Goal: Find specific page/section: Find specific page/section

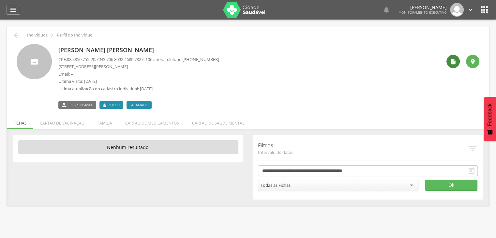
click at [451, 62] on icon "" at bounding box center [453, 61] width 7 height 7
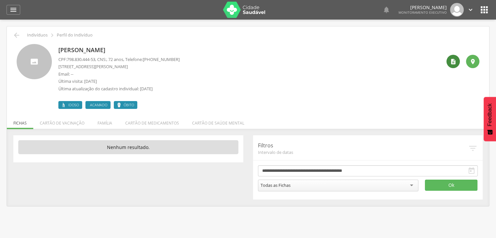
click at [453, 63] on icon "" at bounding box center [453, 61] width 7 height 7
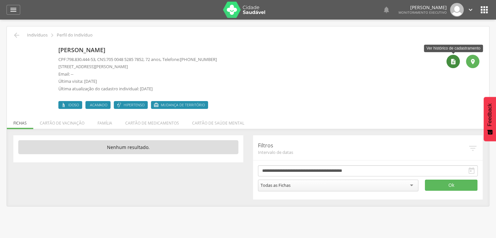
click at [450, 60] on icon "" at bounding box center [453, 61] width 7 height 7
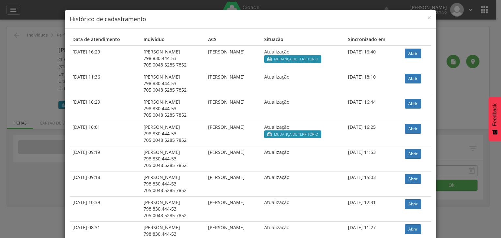
click at [318, 60] on span "Mudança de território" at bounding box center [296, 58] width 44 height 5
click at [408, 55] on link "Abrir" at bounding box center [413, 54] width 16 height 10
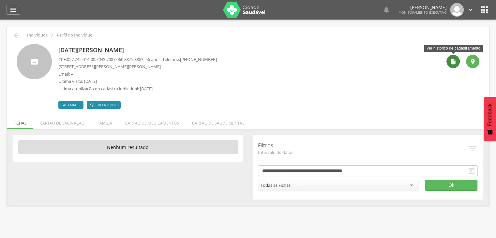
click at [457, 60] on icon "" at bounding box center [453, 61] width 7 height 7
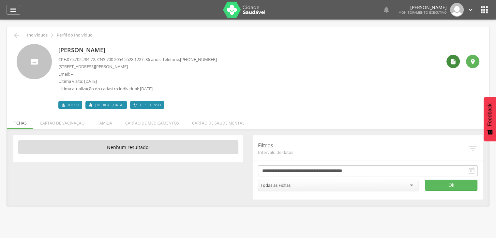
click at [450, 61] on icon "" at bounding box center [453, 61] width 7 height 7
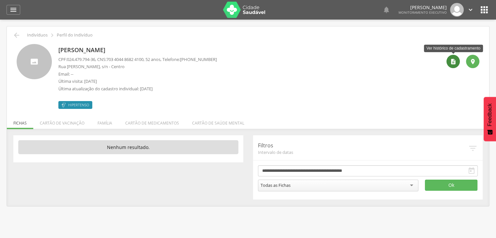
click at [452, 65] on div "" at bounding box center [453, 61] width 13 height 13
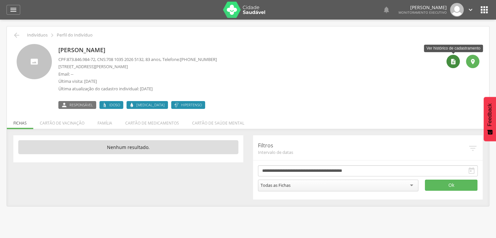
click at [454, 65] on div "" at bounding box center [453, 61] width 13 height 13
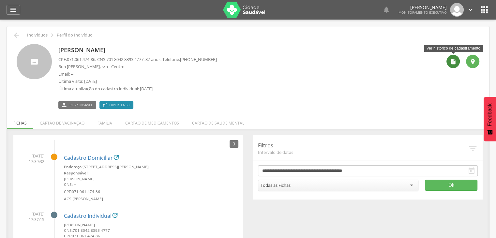
click at [456, 63] on icon "" at bounding box center [453, 61] width 7 height 7
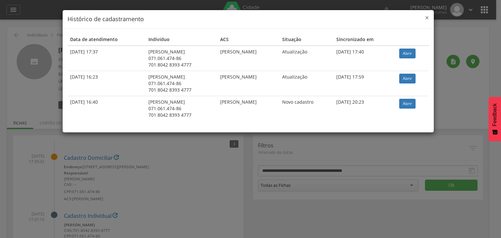
click at [427, 18] on span "×" at bounding box center [427, 17] width 4 height 9
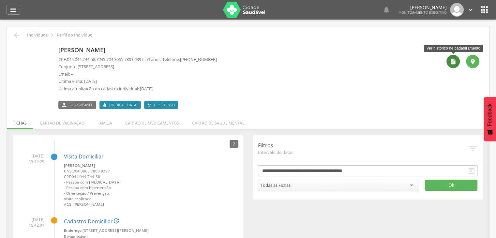
click at [456, 63] on icon "" at bounding box center [453, 61] width 7 height 7
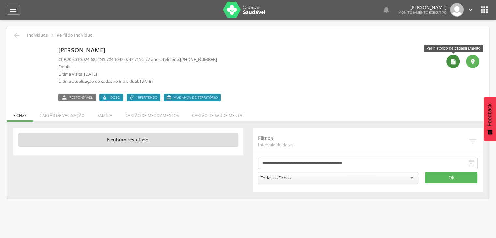
click at [454, 63] on icon "" at bounding box center [453, 61] width 7 height 7
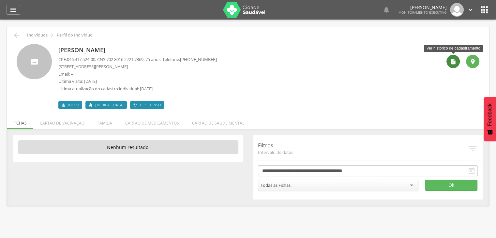
click at [453, 60] on icon "" at bounding box center [453, 61] width 7 height 7
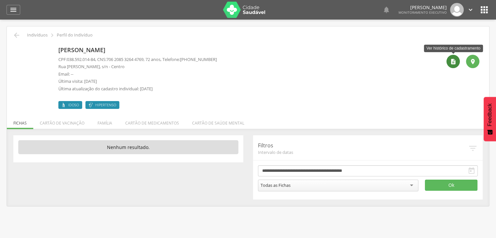
click at [453, 62] on icon "" at bounding box center [453, 61] width 7 height 7
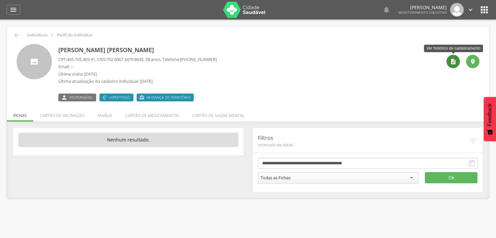
click at [454, 60] on icon "" at bounding box center [453, 61] width 7 height 7
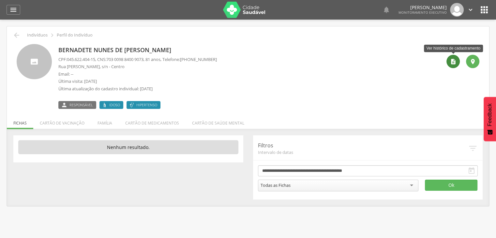
click at [456, 60] on icon "" at bounding box center [453, 61] width 7 height 7
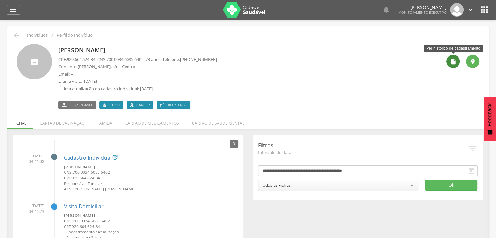
click at [449, 64] on div "" at bounding box center [453, 61] width 13 height 13
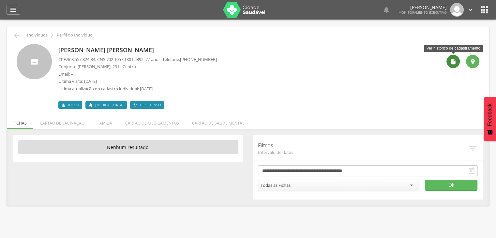
click at [454, 64] on icon "" at bounding box center [453, 61] width 7 height 7
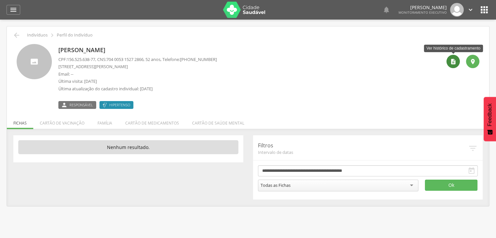
click at [459, 61] on div "" at bounding box center [453, 61] width 13 height 13
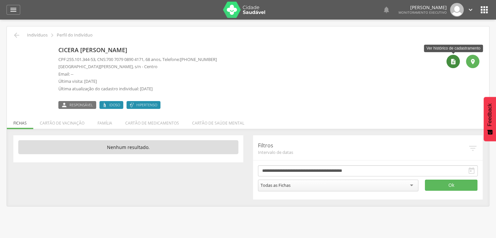
click at [455, 59] on icon "" at bounding box center [453, 61] width 7 height 7
click at [453, 63] on icon "" at bounding box center [453, 61] width 7 height 7
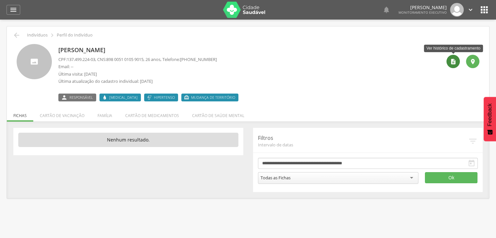
click at [450, 62] on icon "" at bounding box center [453, 61] width 7 height 7
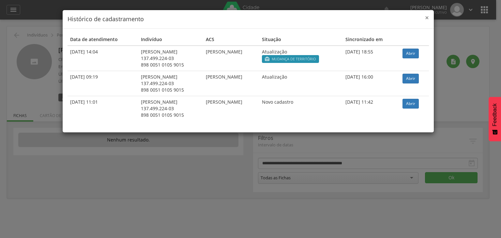
click at [428, 15] on span "×" at bounding box center [427, 17] width 4 height 9
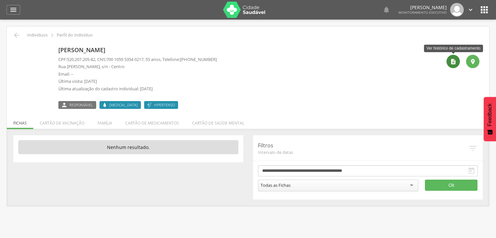
click at [450, 63] on icon "" at bounding box center [453, 61] width 7 height 7
click at [457, 60] on icon "" at bounding box center [453, 61] width 7 height 7
click at [453, 65] on div "" at bounding box center [453, 61] width 13 height 13
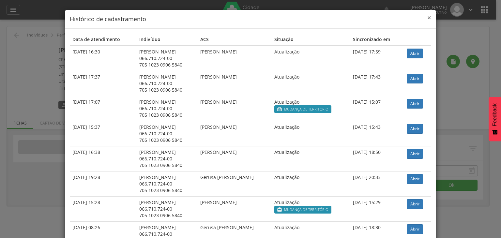
click at [427, 20] on span "×" at bounding box center [429, 17] width 4 height 9
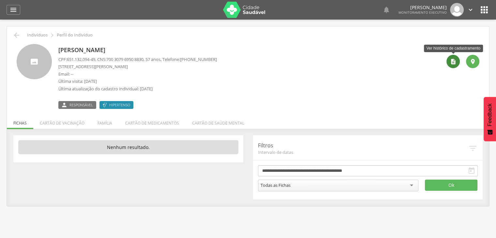
click at [453, 64] on icon "" at bounding box center [453, 61] width 7 height 7
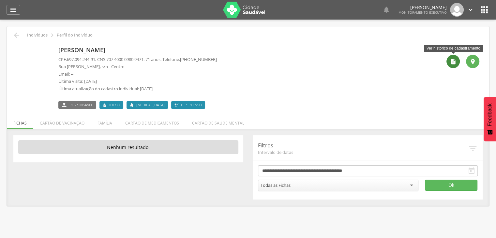
click at [455, 59] on icon "" at bounding box center [453, 61] width 7 height 7
click at [451, 64] on icon "" at bounding box center [453, 61] width 7 height 7
click at [450, 60] on icon "" at bounding box center [453, 61] width 7 height 7
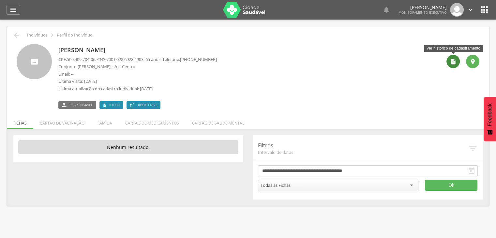
click at [450, 61] on icon "" at bounding box center [453, 61] width 7 height 7
click at [453, 64] on icon "" at bounding box center [453, 61] width 7 height 7
click at [453, 57] on div "" at bounding box center [453, 61] width 13 height 13
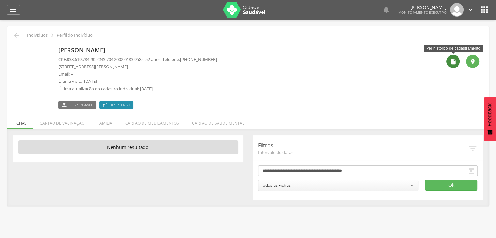
click at [449, 63] on div "" at bounding box center [453, 61] width 13 height 13
click at [451, 64] on icon "" at bounding box center [453, 61] width 7 height 7
click at [450, 66] on div "" at bounding box center [453, 61] width 13 height 13
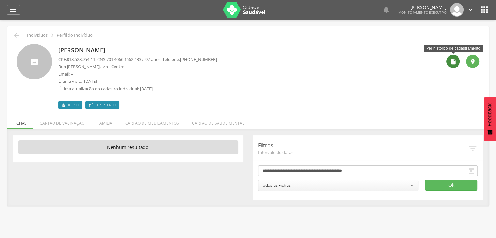
click at [453, 60] on icon "" at bounding box center [453, 61] width 7 height 7
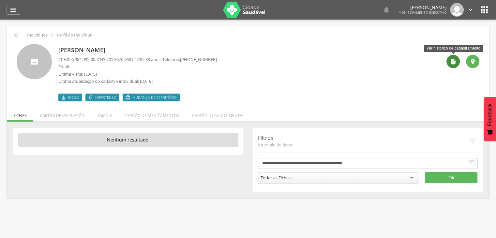
click at [456, 60] on icon "" at bounding box center [453, 61] width 7 height 7
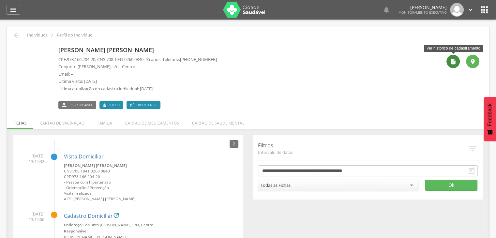
click at [452, 63] on icon "" at bounding box center [453, 61] width 7 height 7
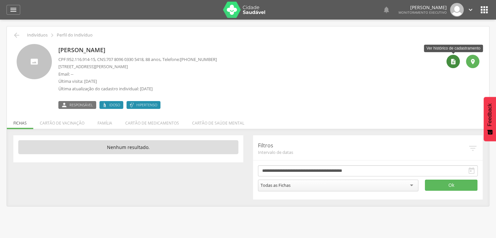
click at [456, 65] on div "" at bounding box center [453, 61] width 13 height 13
click at [453, 64] on icon "" at bounding box center [453, 61] width 7 height 7
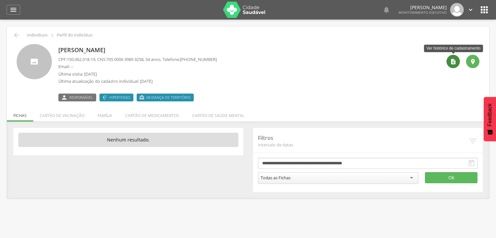
click at [454, 64] on icon "" at bounding box center [453, 61] width 7 height 7
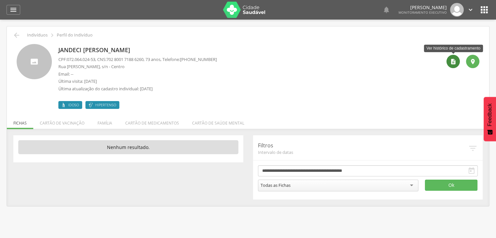
click at [452, 62] on icon "" at bounding box center [453, 61] width 7 height 7
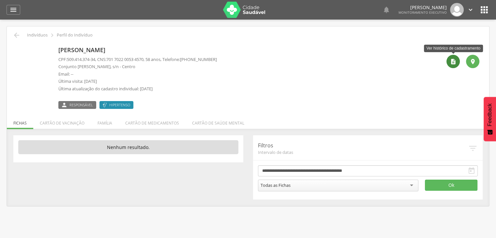
click at [451, 59] on icon "" at bounding box center [453, 61] width 7 height 7
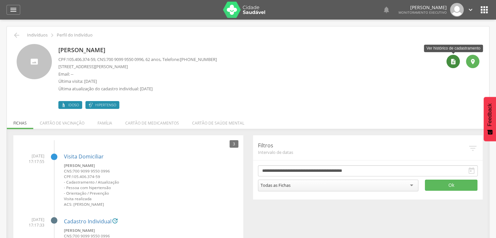
click at [456, 60] on icon "" at bounding box center [453, 61] width 7 height 7
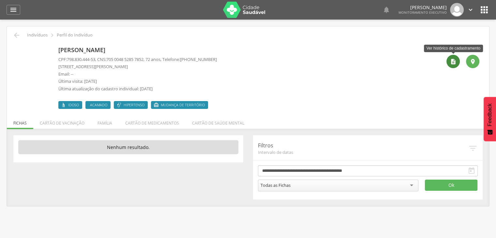
click at [454, 59] on icon "" at bounding box center [453, 61] width 7 height 7
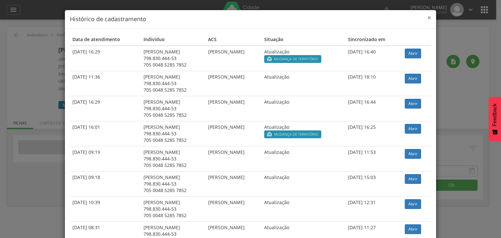
click at [427, 17] on span "×" at bounding box center [429, 17] width 4 height 9
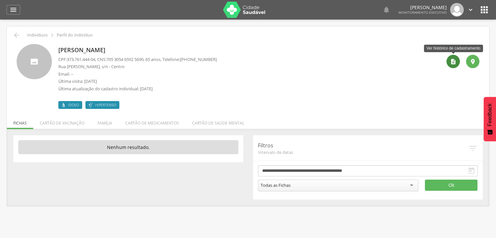
click at [454, 64] on icon "" at bounding box center [453, 61] width 7 height 7
click at [452, 62] on icon "" at bounding box center [453, 61] width 7 height 7
click at [454, 55] on div "" at bounding box center [453, 61] width 13 height 13
click at [450, 61] on icon "" at bounding box center [453, 61] width 7 height 7
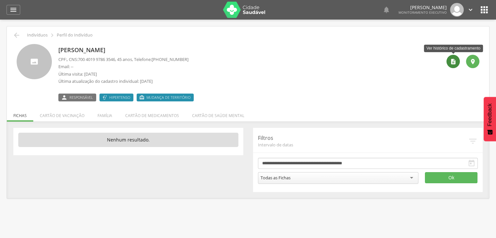
click at [456, 63] on icon "" at bounding box center [453, 61] width 7 height 7
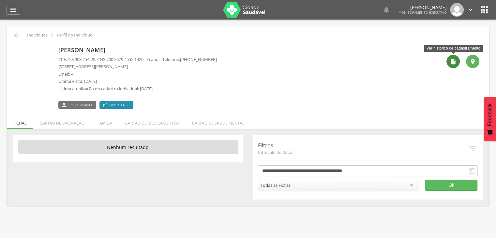
click at [456, 62] on icon "" at bounding box center [453, 61] width 7 height 7
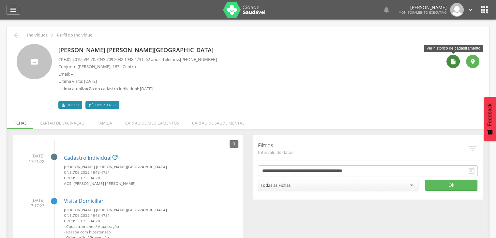
click at [455, 61] on icon "" at bounding box center [453, 61] width 7 height 7
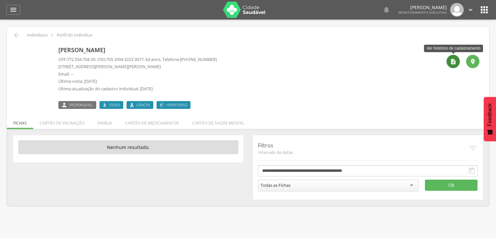
click at [451, 62] on icon "" at bounding box center [453, 61] width 7 height 7
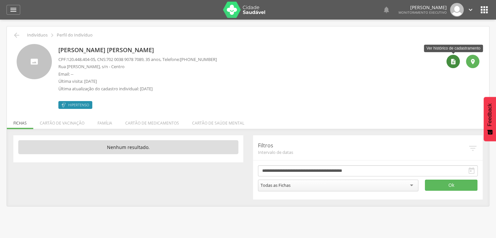
click at [457, 63] on icon "" at bounding box center [453, 61] width 7 height 7
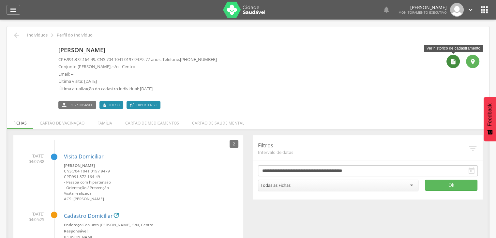
click at [449, 60] on div "" at bounding box center [453, 61] width 13 height 13
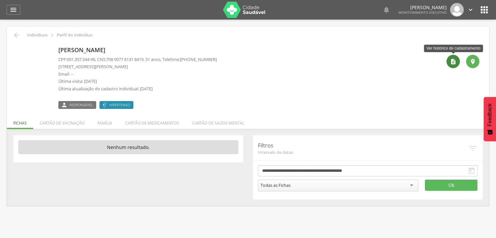
click at [457, 59] on div "" at bounding box center [453, 61] width 13 height 13
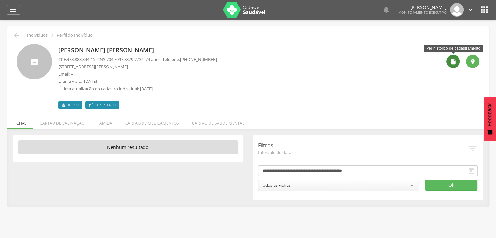
click at [452, 65] on div "" at bounding box center [453, 61] width 13 height 13
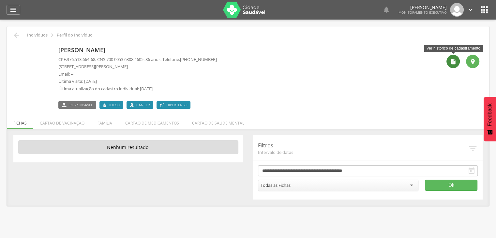
click at [454, 62] on icon "" at bounding box center [453, 61] width 7 height 7
click at [454, 61] on icon "" at bounding box center [453, 61] width 7 height 7
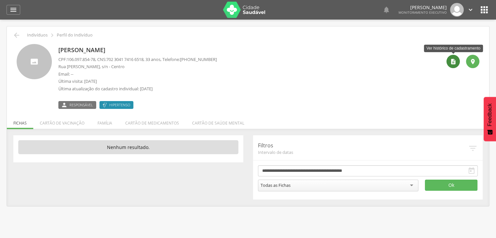
click at [453, 62] on icon "" at bounding box center [453, 61] width 7 height 7
click at [454, 62] on icon "" at bounding box center [453, 61] width 7 height 7
click at [454, 63] on icon "" at bounding box center [453, 61] width 7 height 7
click at [456, 59] on icon "" at bounding box center [453, 61] width 7 height 7
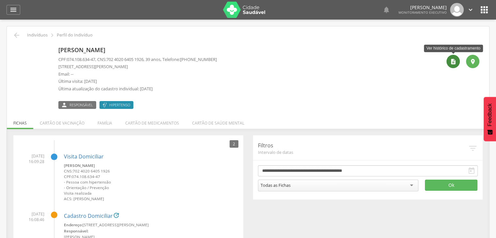
click at [451, 64] on icon "" at bounding box center [453, 61] width 7 height 7
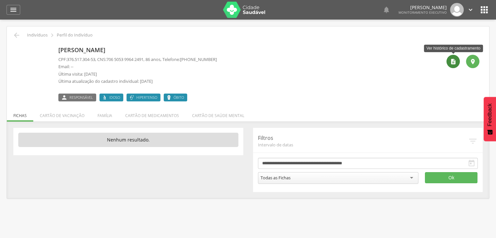
click at [455, 62] on icon "" at bounding box center [453, 61] width 7 height 7
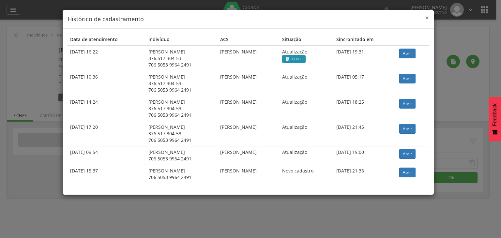
click at [427, 17] on span "×" at bounding box center [427, 17] width 4 height 9
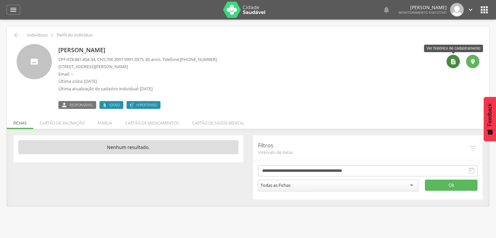
click at [455, 63] on icon "" at bounding box center [453, 61] width 7 height 7
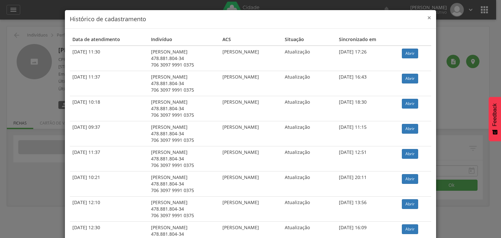
click at [427, 17] on span "×" at bounding box center [429, 17] width 4 height 9
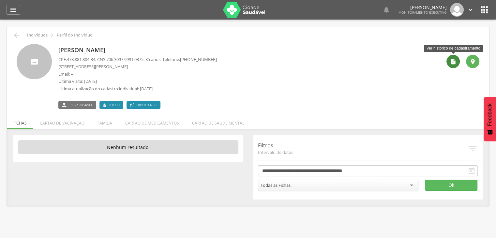
click at [456, 57] on div "" at bounding box center [453, 61] width 13 height 13
click at [450, 58] on div "" at bounding box center [453, 61] width 13 height 13
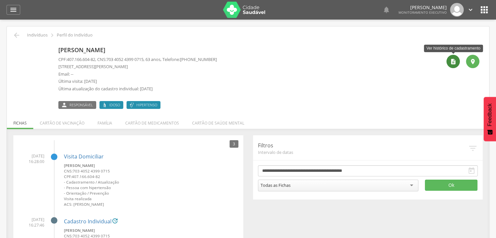
click at [450, 63] on icon "" at bounding box center [453, 61] width 7 height 7
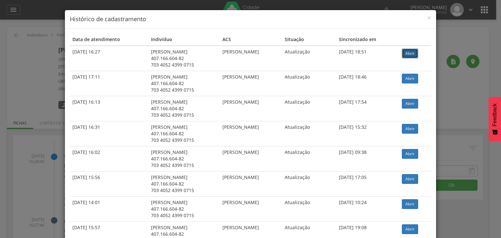
click at [412, 52] on link "Abrir" at bounding box center [410, 54] width 16 height 10
click at [427, 18] on span "×" at bounding box center [429, 17] width 4 height 9
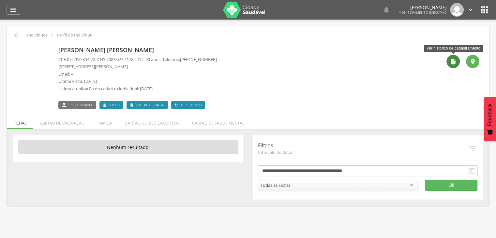
click at [452, 60] on icon "" at bounding box center [453, 61] width 7 height 7
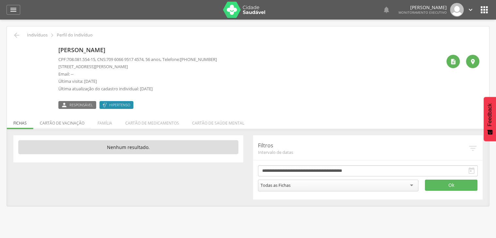
click at [56, 120] on li "Cartão de vacinação" at bounding box center [62, 121] width 58 height 15
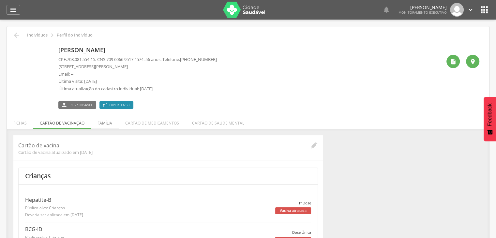
click at [97, 122] on li "Família" at bounding box center [105, 121] width 28 height 15
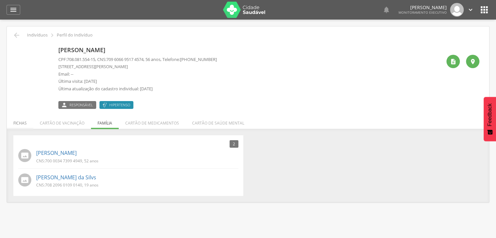
click at [24, 121] on li "Fichas" at bounding box center [20, 121] width 26 height 15
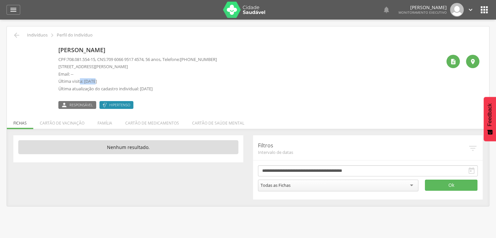
drag, startPoint x: 81, startPoint y: 82, endPoint x: 95, endPoint y: 81, distance: 14.1
click at [95, 81] on p "Última visita: 29/05/2025" at bounding box center [137, 81] width 159 height 6
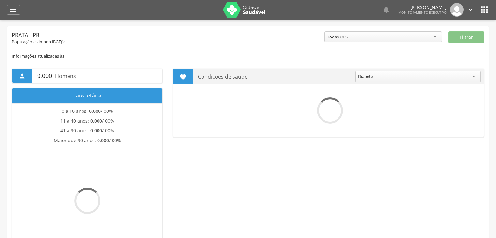
click at [485, 17] on div "  Lorem ipsum dolor sit amet, sed do eiusmod tempor incididunt ut labore et d…" at bounding box center [258, 10] width 463 height 20
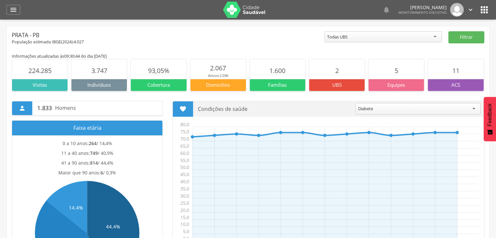
click at [486, 9] on icon "" at bounding box center [484, 10] width 10 height 10
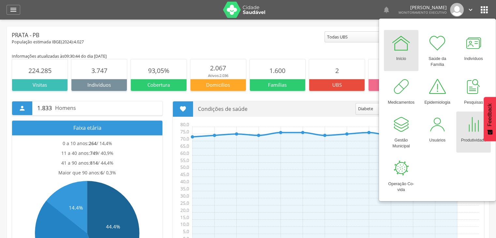
click at [471, 128] on div at bounding box center [474, 125] width 20 height 20
